Goal: Transaction & Acquisition: Purchase product/service

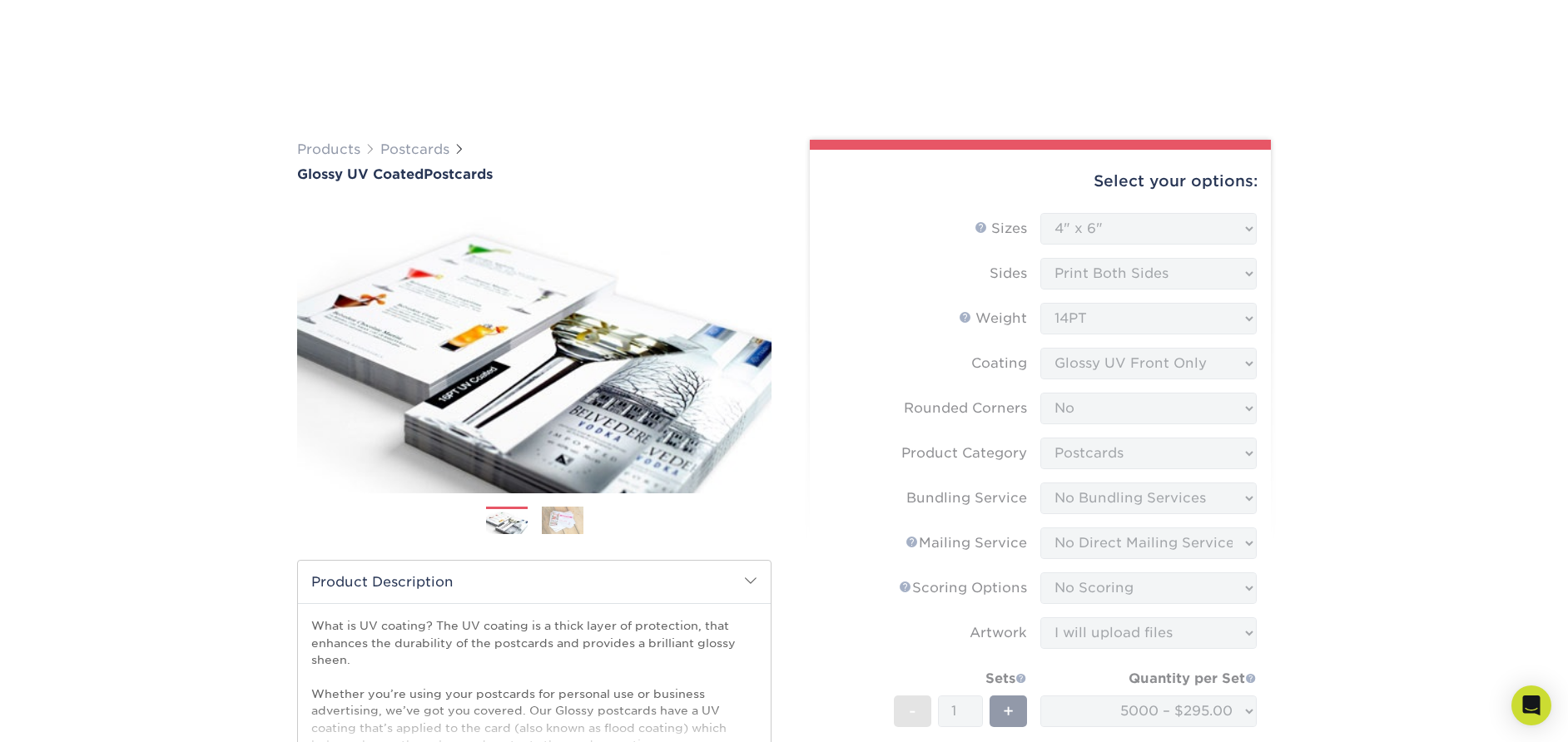
select select "4.00x6.00"
select select "0"
select select "9b7272e0-d6c8-4c3c-8e97-d3a1bcdab858"
select select "58689abb-25c0-461c-a4c3-a80b627d6649"
select select "3e5e9bdd-d78a-4c28-a41d-fe1407925ca6"
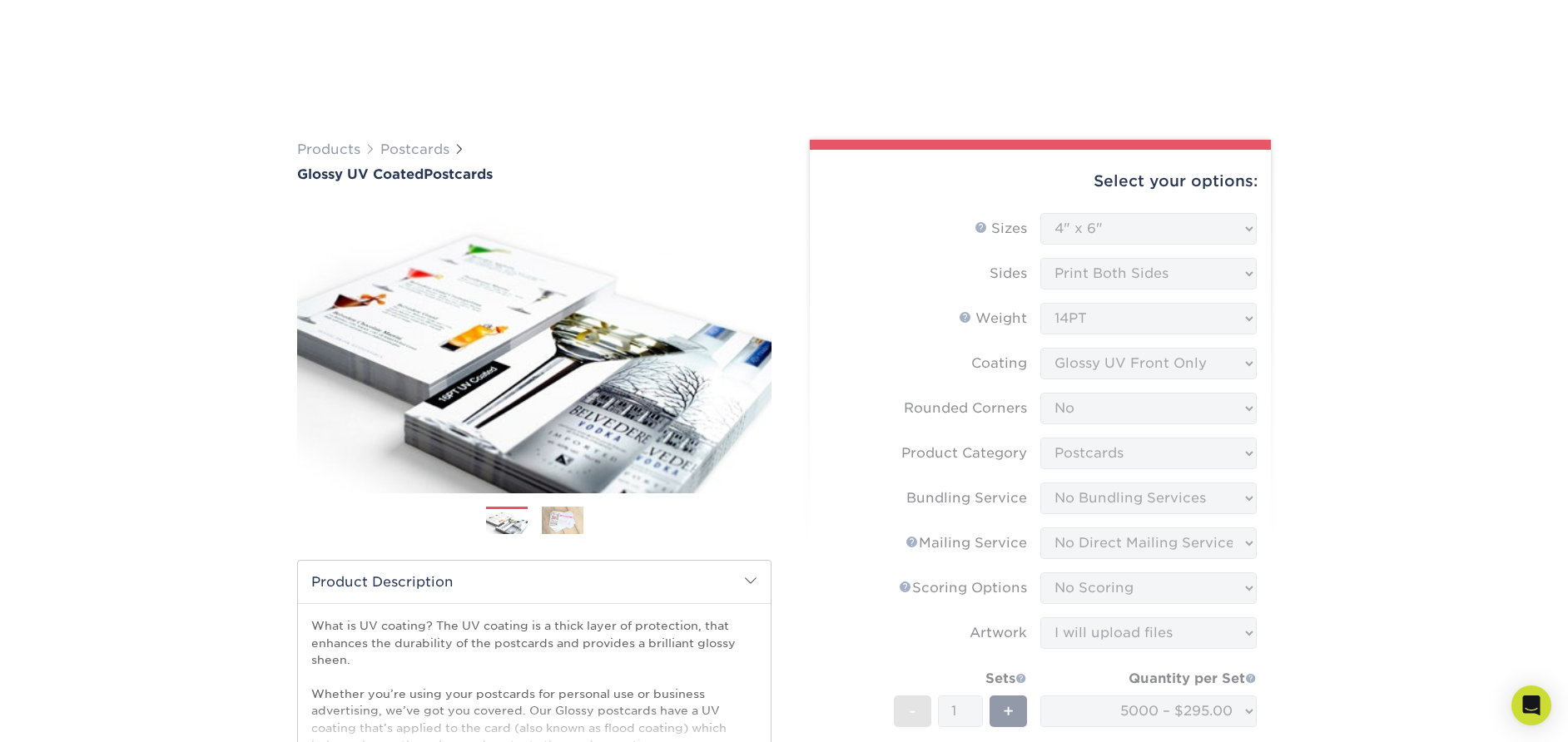
select select "16ebe401-5398-422d-8cb0-f3adbb82deb5"
select select "upload"
select select "5000 – $295.00"
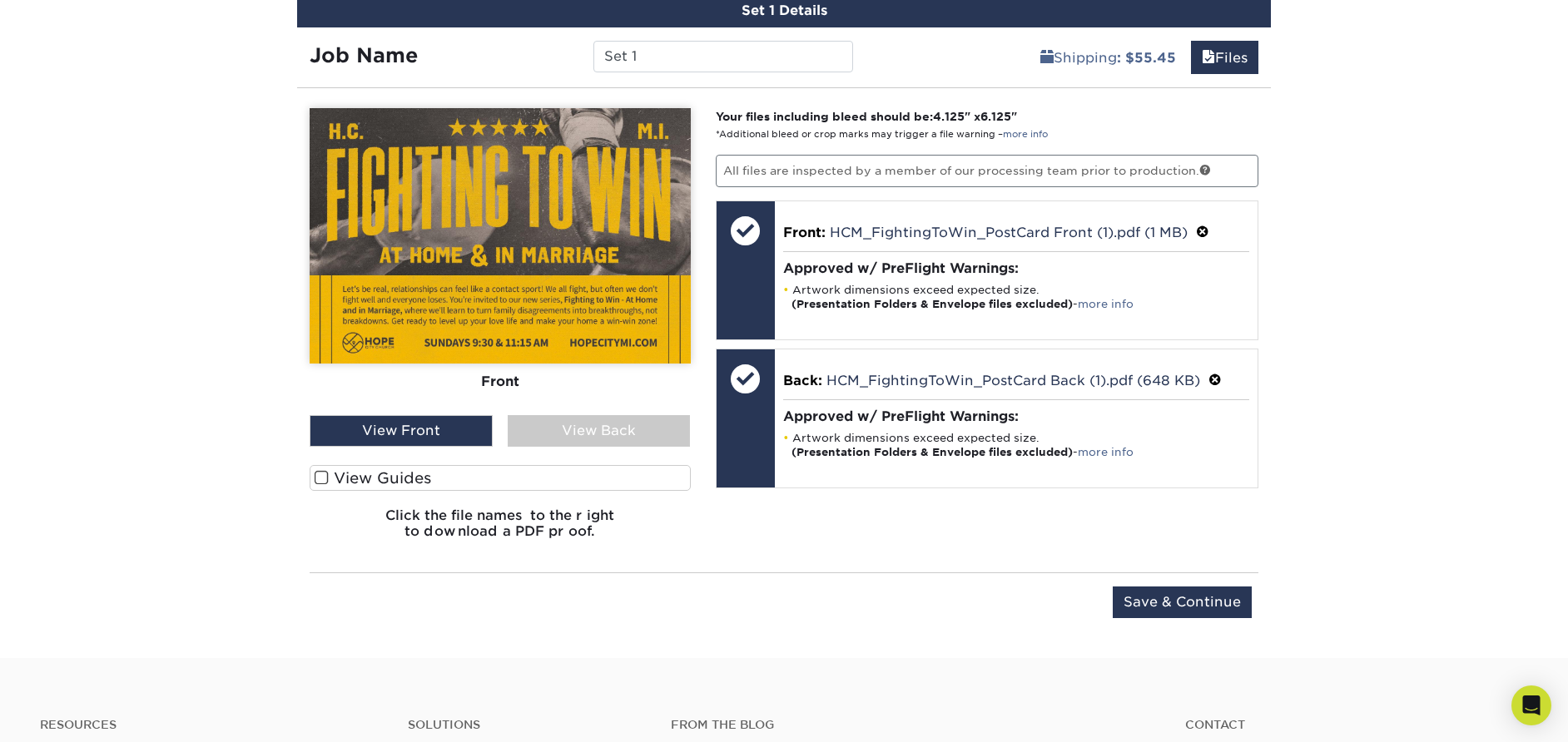
click at [564, 421] on div "View Back" at bounding box center [599, 431] width 183 height 32
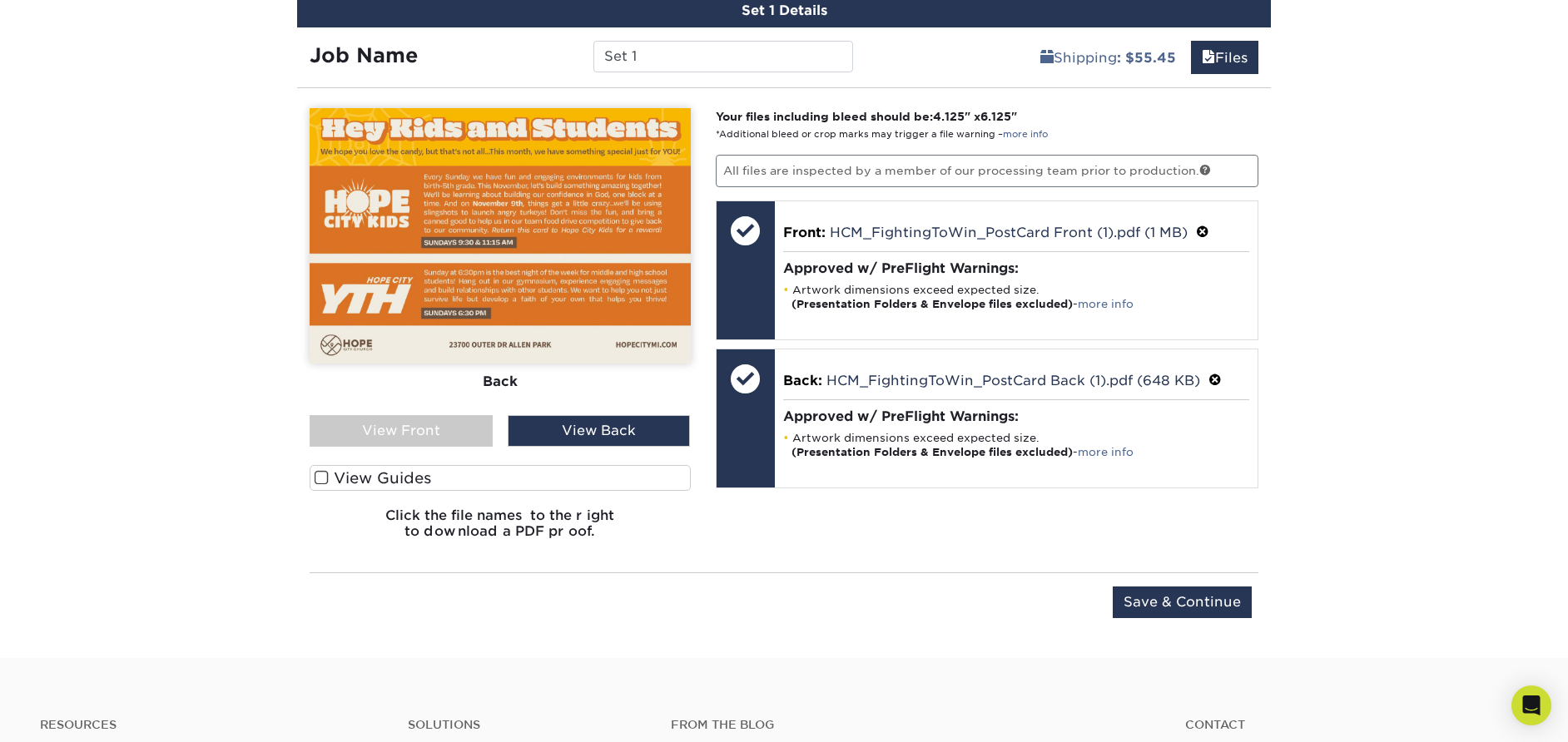
click at [450, 433] on div "View Front" at bounding box center [401, 431] width 183 height 32
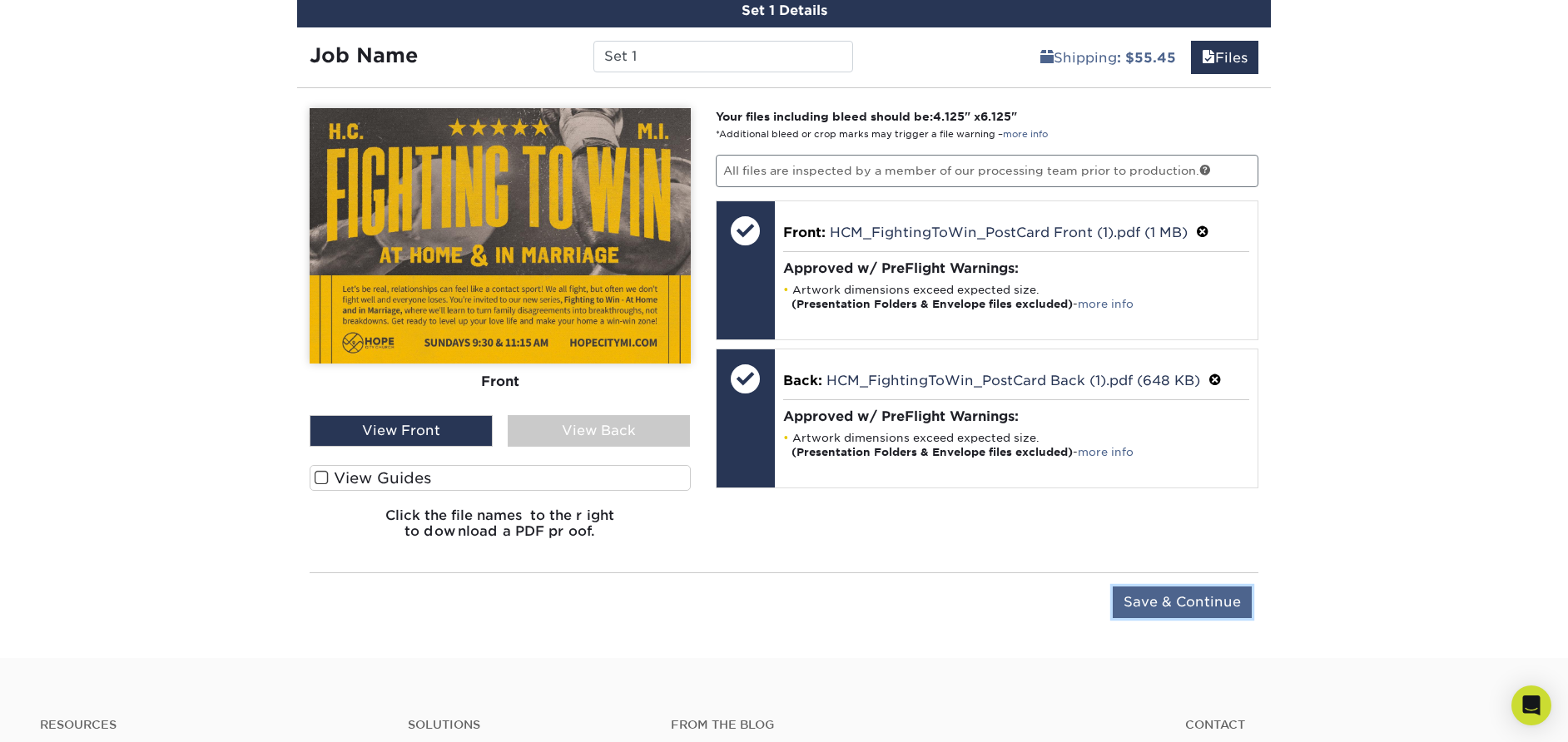
click at [1157, 598] on input "Save & Continue" at bounding box center [1181, 602] width 139 height 32
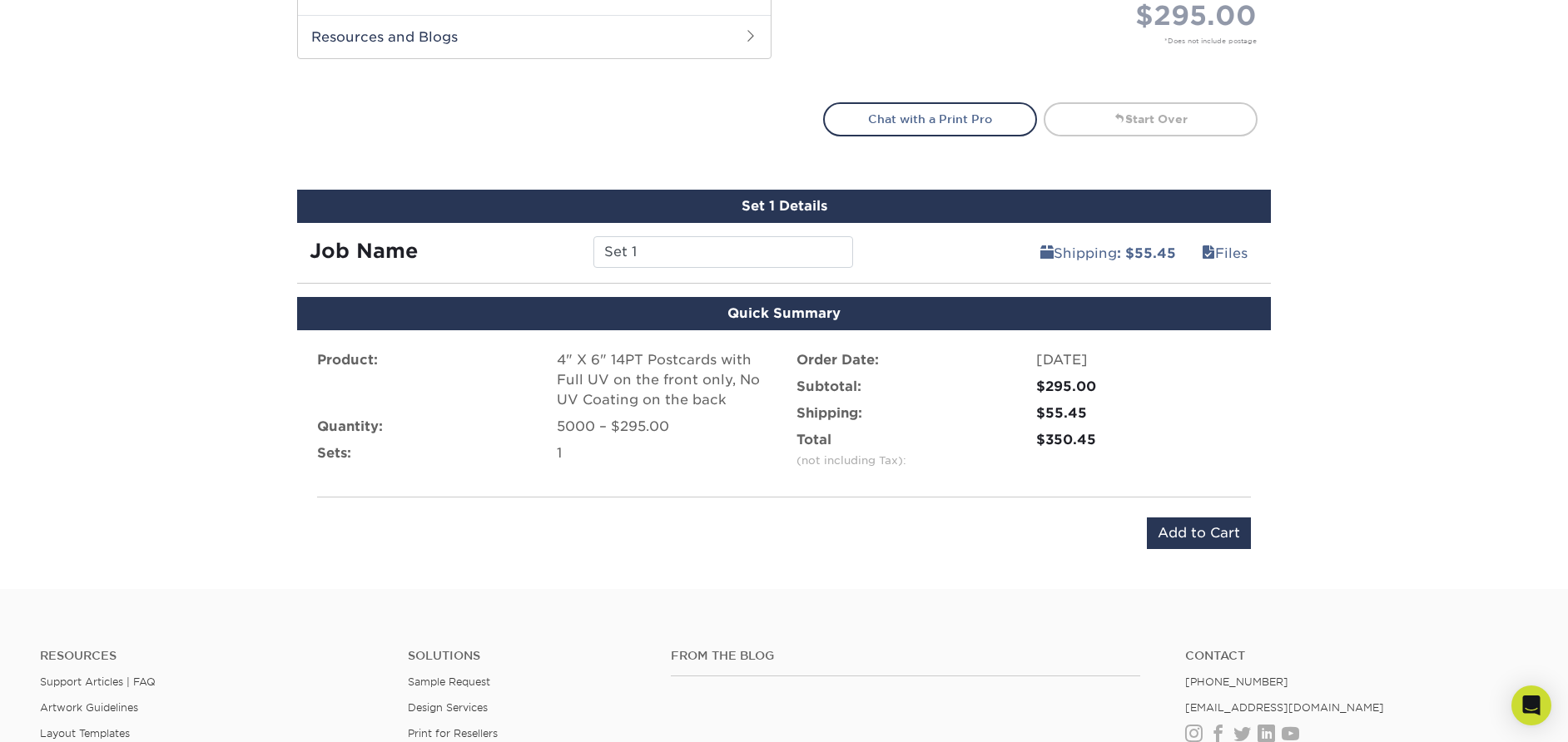
scroll to position [822, 0]
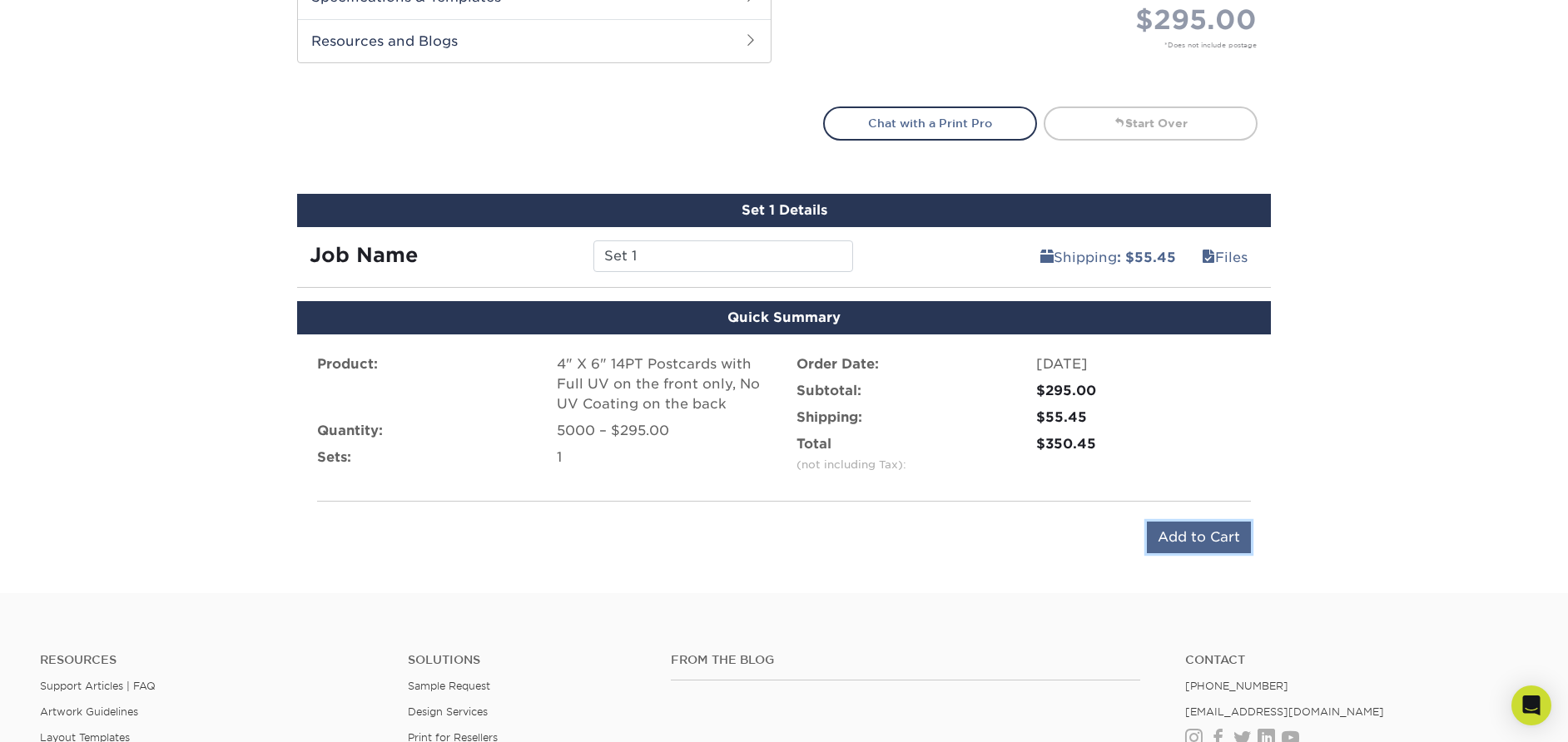
click at [1178, 542] on input "Add to Cart" at bounding box center [1198, 537] width 104 height 32
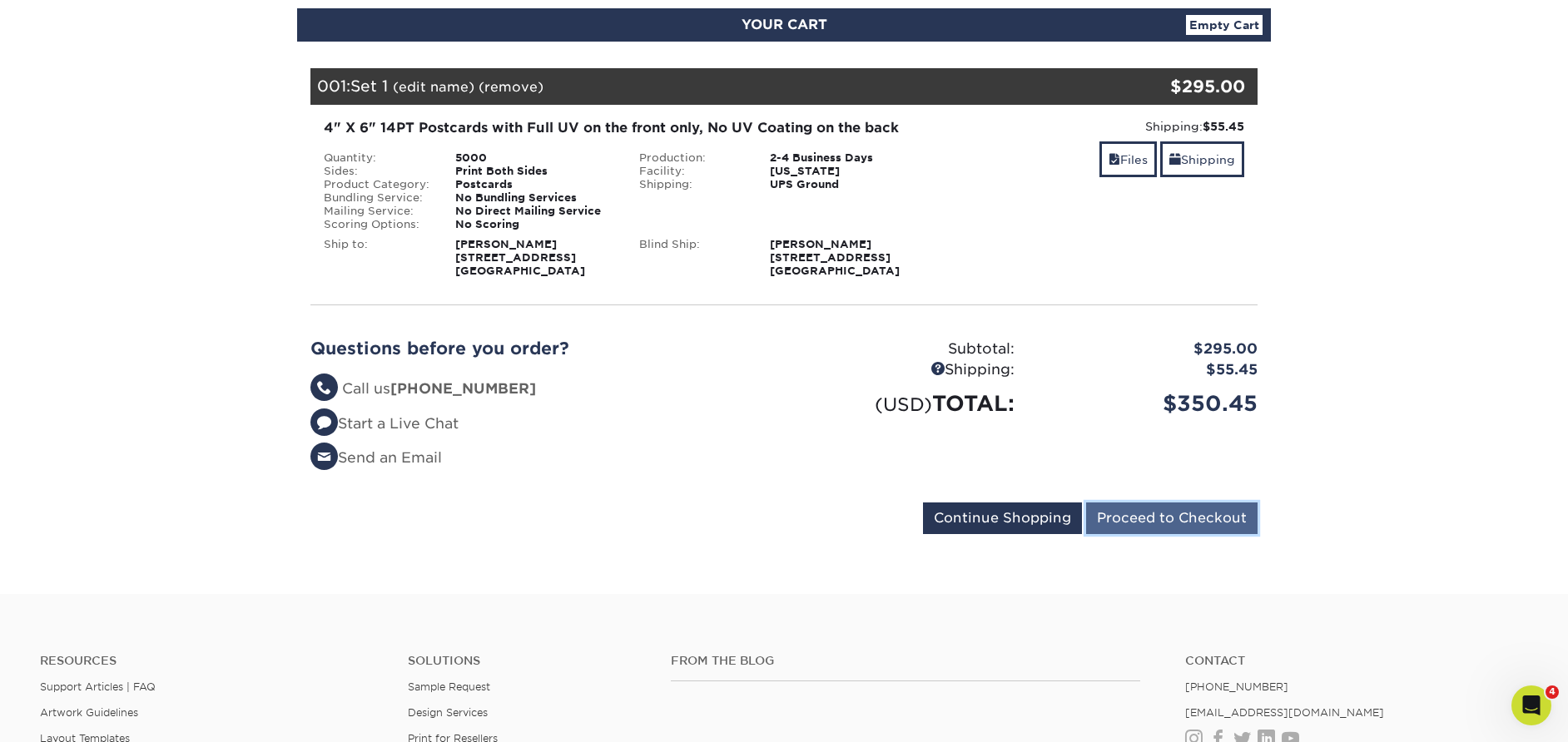
click at [1157, 514] on input "Proceed to Checkout" at bounding box center [1172, 519] width 172 height 32
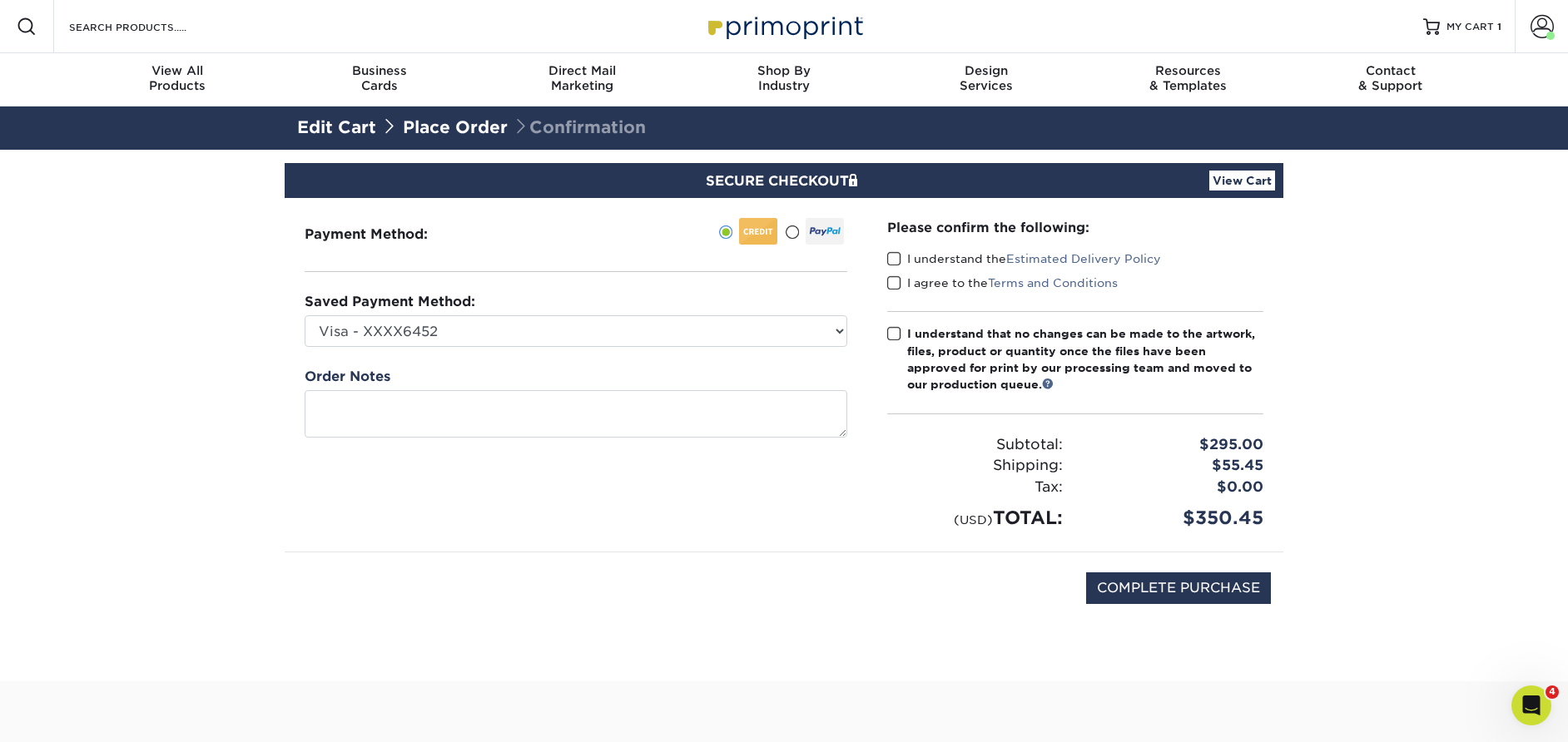
click at [896, 257] on span at bounding box center [894, 259] width 14 height 16
click at [0, 0] on input "I understand the Estimated Delivery Policy" at bounding box center [0, 0] width 0 height 0
click at [896, 288] on span at bounding box center [894, 283] width 14 height 16
click at [0, 0] on input "I agree to the Terms and Conditions" at bounding box center [0, 0] width 0 height 0
click at [894, 336] on span at bounding box center [894, 334] width 14 height 16
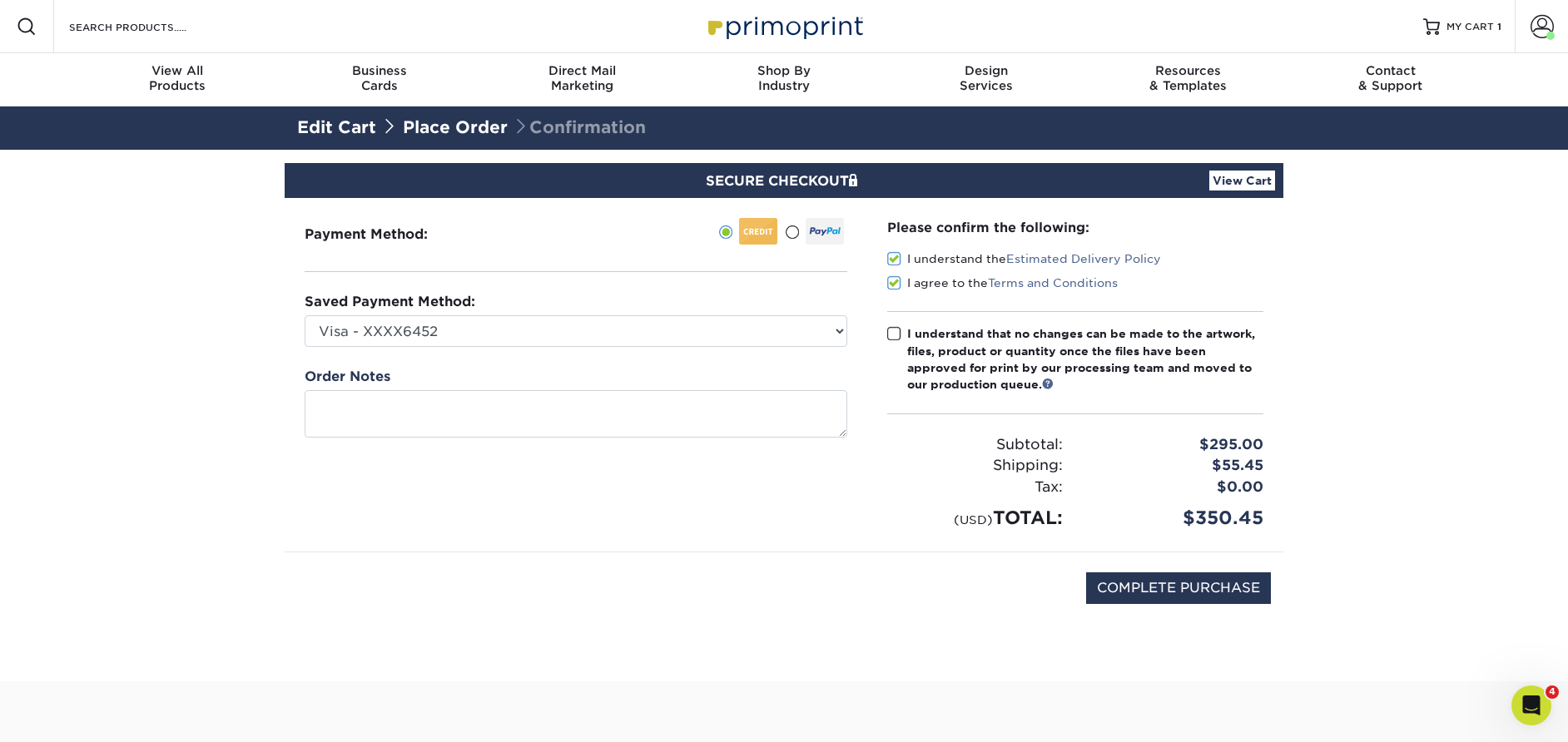
click at [0, 0] on input "I understand that no changes can be made to the artwork, files, product or quan…" at bounding box center [0, 0] width 0 height 0
click at [1161, 582] on input "COMPLETE PURCHASE" at bounding box center [1179, 588] width 185 height 32
type input "PROCESSING, PLEASE WAIT..."
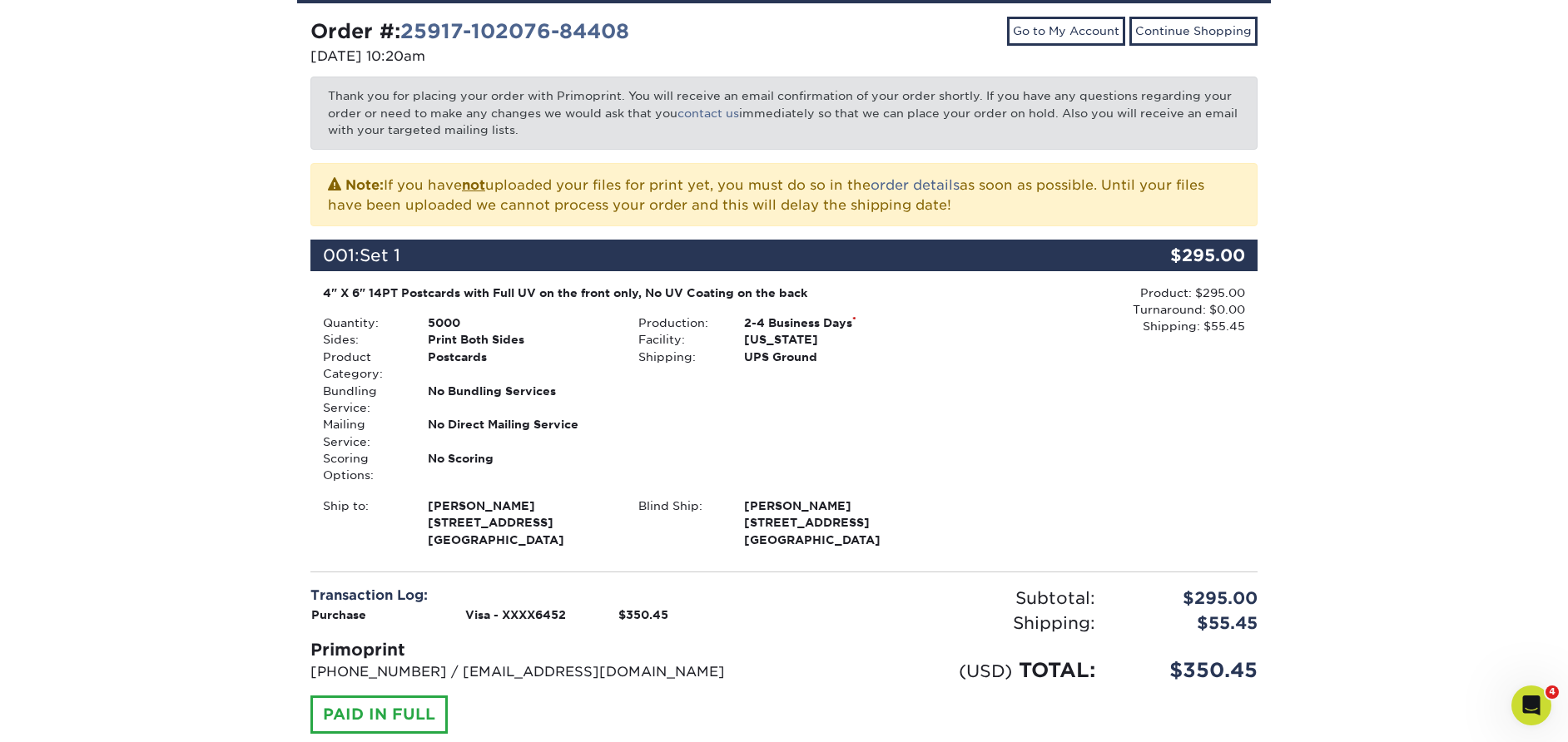
scroll to position [223, 0]
